Goal: Information Seeking & Learning: Learn about a topic

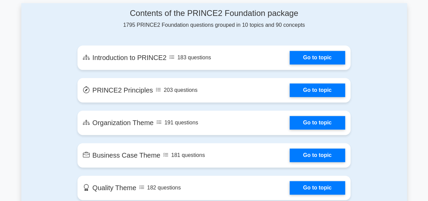
scroll to position [395, 0]
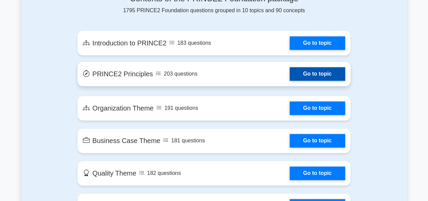
click at [320, 67] on link "Go to topic" at bounding box center [318, 74] width 56 height 14
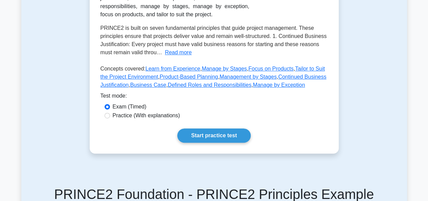
scroll to position [169, 0]
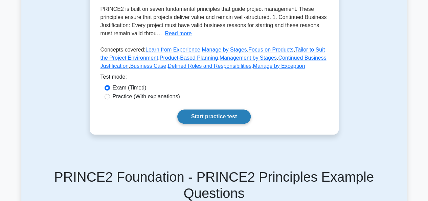
click at [226, 114] on link "Start practice test" at bounding box center [213, 116] width 73 height 14
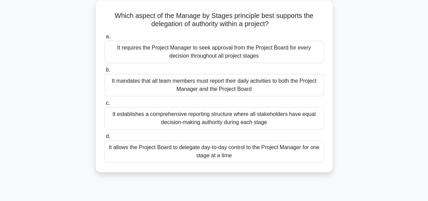
scroll to position [56, 0]
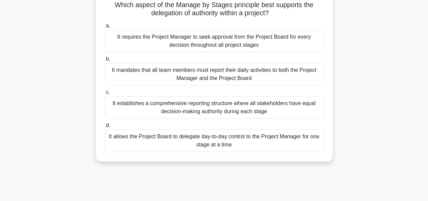
click at [256, 139] on div "It allows the Project Board to delegate day-to-day control to the Project Manag…" at bounding box center [214, 140] width 219 height 22
click at [105, 128] on input "d. It allows the Project Board to delegate day-to-day control to the Project Ma…" at bounding box center [105, 125] width 0 height 4
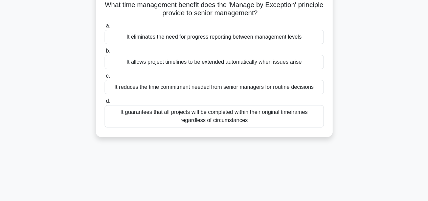
click at [253, 85] on div "It reduces the time commitment needed from senior managers for routine decisions" at bounding box center [214, 87] width 219 height 14
click at [105, 78] on input "c. It reduces the time commitment needed from senior managers for routine decis…" at bounding box center [105, 76] width 0 height 4
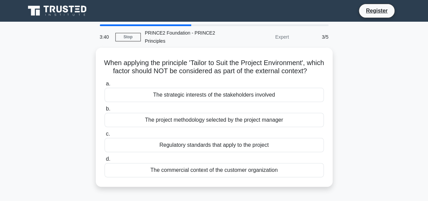
scroll to position [0, 0]
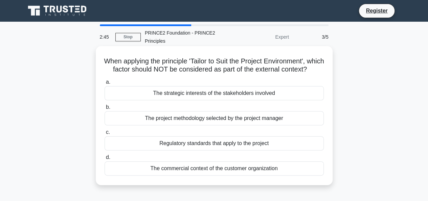
click at [220, 150] on div "Regulatory standards that apply to the project" at bounding box center [214, 143] width 219 height 14
click at [105, 134] on input "c. Regulatory standards that apply to the project" at bounding box center [105, 132] width 0 height 4
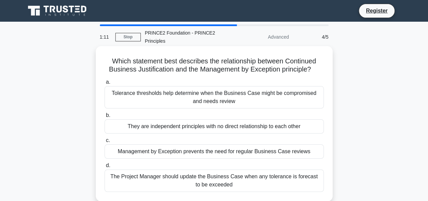
click at [277, 129] on div "They are independent principles with no direct relationship to each other" at bounding box center [214, 126] width 219 height 14
click at [105, 117] on input "b. They are independent principles with no direct relationship to each other" at bounding box center [105, 115] width 0 height 4
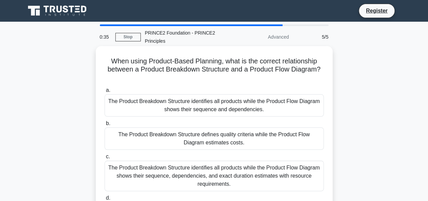
click at [245, 104] on div "The Product Breakdown Structure identifies all products while the Product Flow …" at bounding box center [214, 105] width 219 height 22
click at [105, 92] on input "a. The Product Breakdown Structure identifies all products while the Product Fl…" at bounding box center [105, 90] width 0 height 4
